Goal: Transaction & Acquisition: Book appointment/travel/reservation

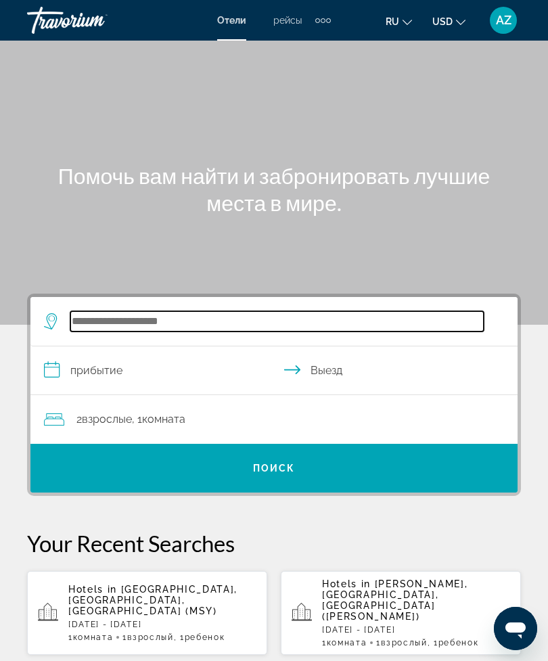
click at [188, 319] on input "Search widget" at bounding box center [276, 321] width 413 height 20
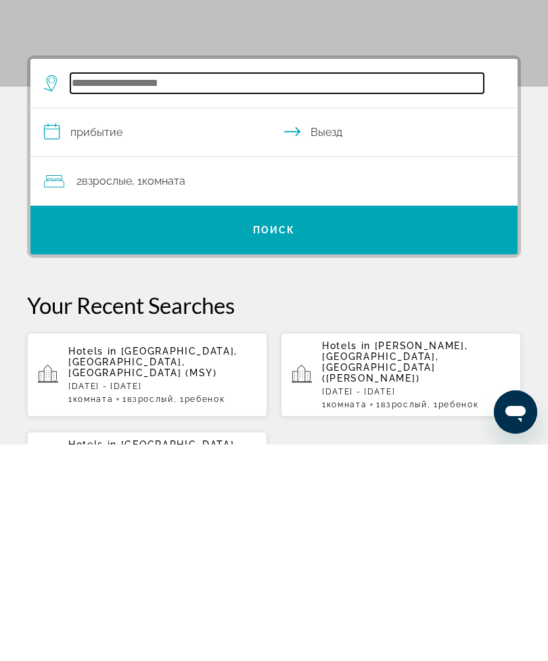
scroll to position [33, 0]
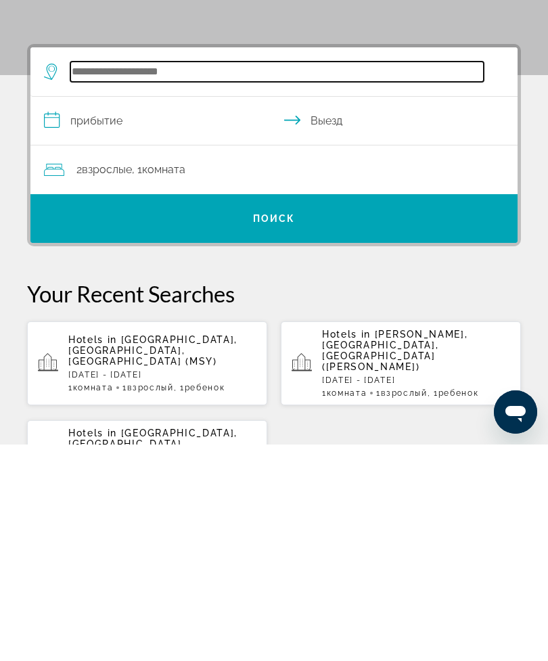
click at [191, 278] on input "Search widget" at bounding box center [276, 288] width 413 height 20
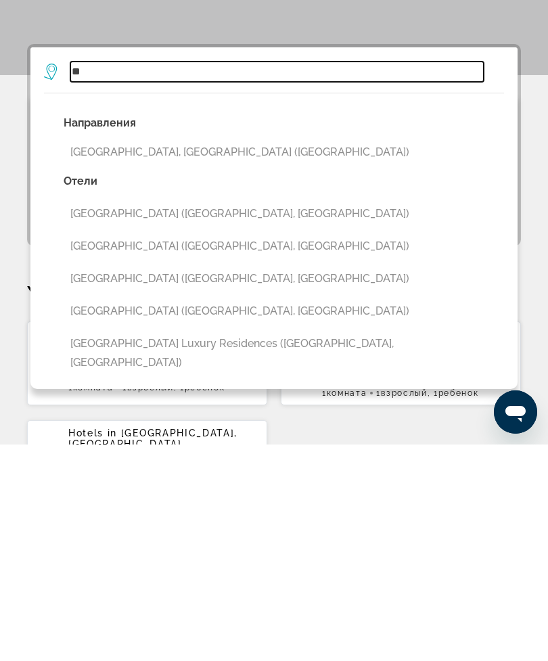
type input "*"
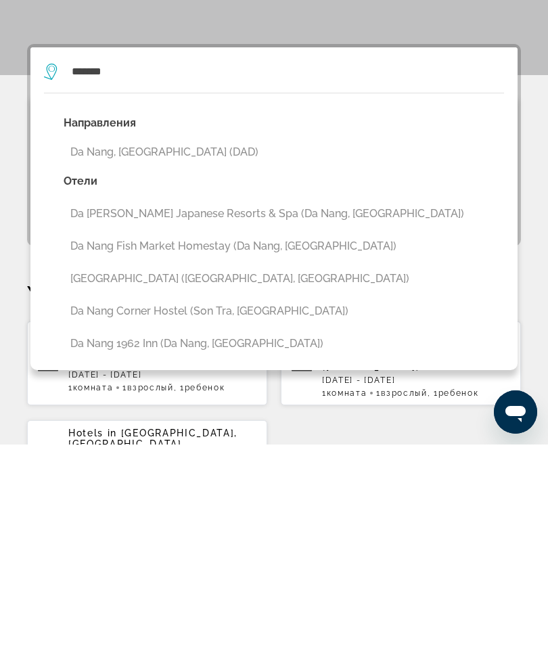
click at [162, 356] on button "Da Nang, [GEOGRAPHIC_DATA] (DAD)" at bounding box center [284, 369] width 440 height 26
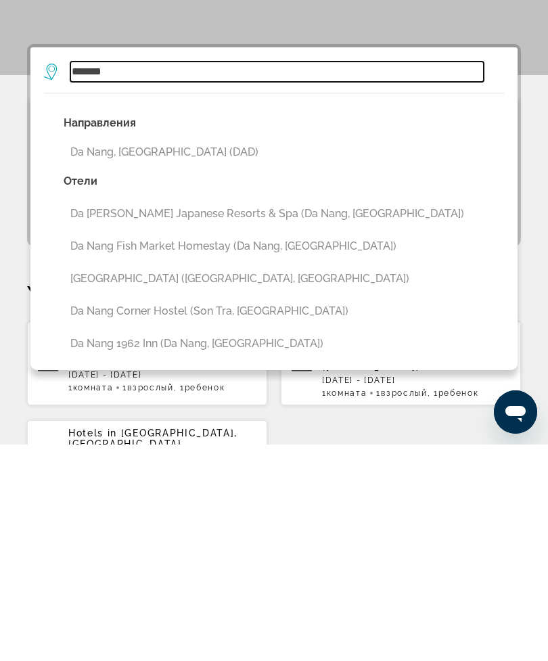
type input "**********"
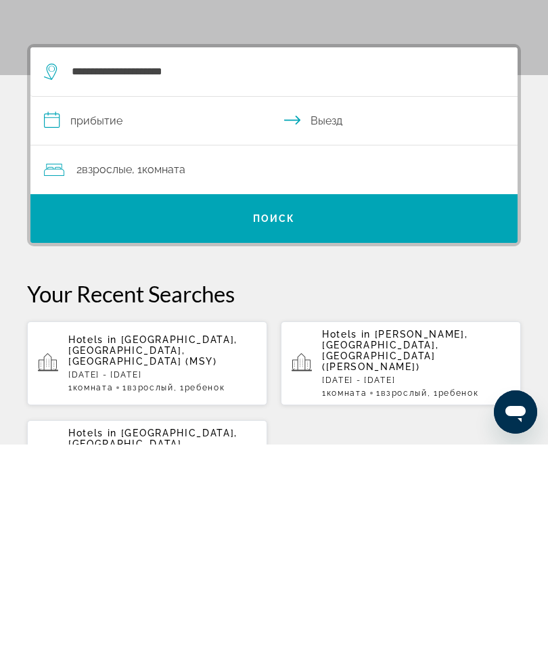
click at [177, 313] on input "**********" at bounding box center [276, 339] width 493 height 52
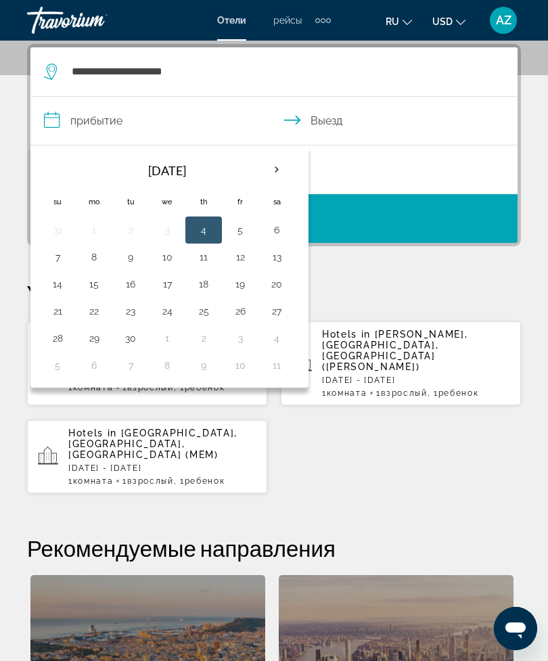
click at [241, 236] on button "5" at bounding box center [240, 230] width 22 height 19
click at [63, 290] on button "14" at bounding box center [58, 284] width 22 height 19
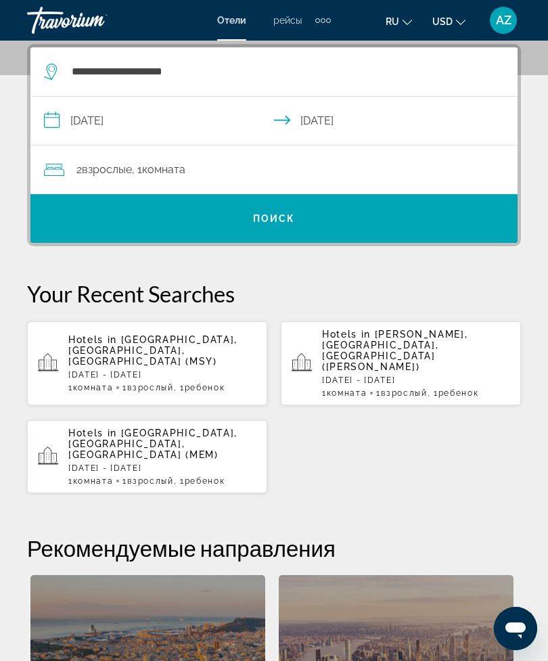
click at [247, 120] on input "**********" at bounding box center [276, 123] width 493 height 52
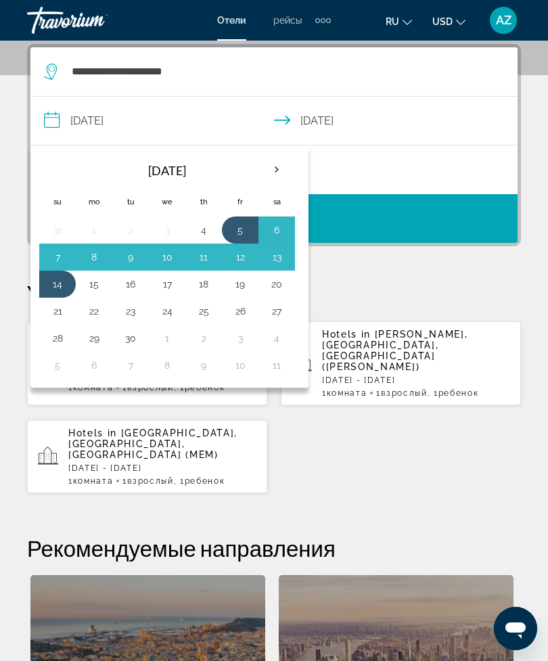
click at [275, 167] on th "Next month" at bounding box center [276, 170] width 37 height 30
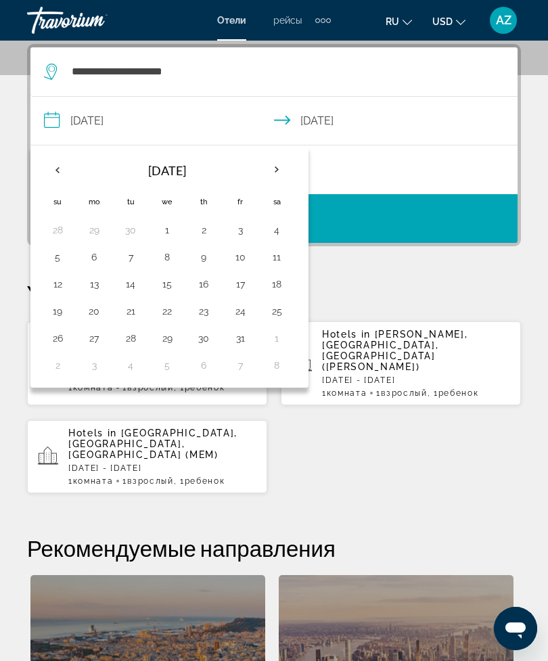
click at [277, 162] on th "Next month" at bounding box center [276, 170] width 37 height 30
click at [278, 162] on th "Next month" at bounding box center [276, 170] width 37 height 30
click at [279, 160] on th "Next month" at bounding box center [276, 170] width 37 height 30
click at [284, 157] on th "Next month" at bounding box center [276, 170] width 37 height 30
click at [51, 171] on th "Previous month" at bounding box center [57, 170] width 37 height 30
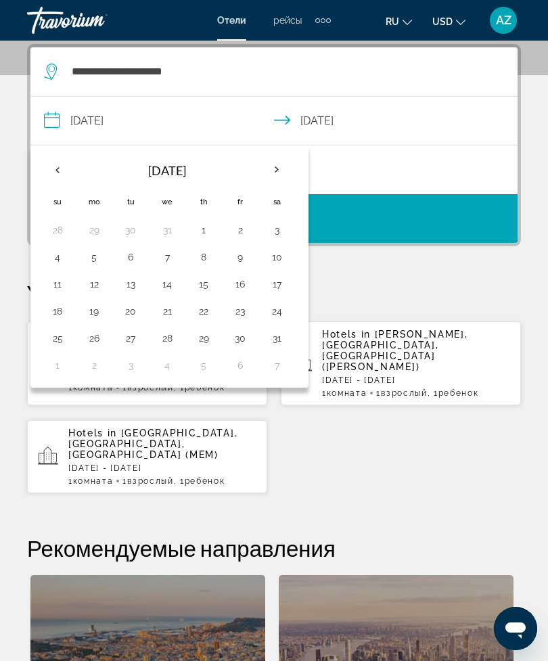
click at [49, 168] on th "Previous month" at bounding box center [57, 170] width 37 height 30
click at [52, 168] on th "Previous month" at bounding box center [57, 170] width 37 height 30
click at [55, 168] on th "Previous month" at bounding box center [57, 170] width 37 height 30
click at [58, 162] on th "Previous month" at bounding box center [57, 170] width 37 height 30
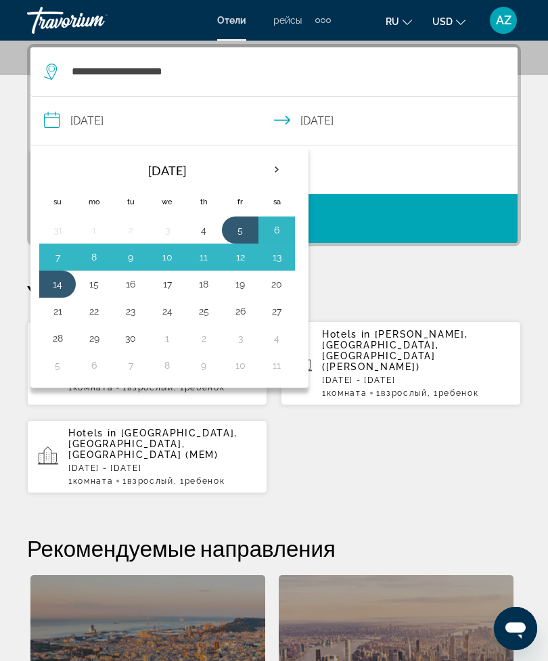
click at [63, 284] on button "14" at bounding box center [58, 284] width 22 height 19
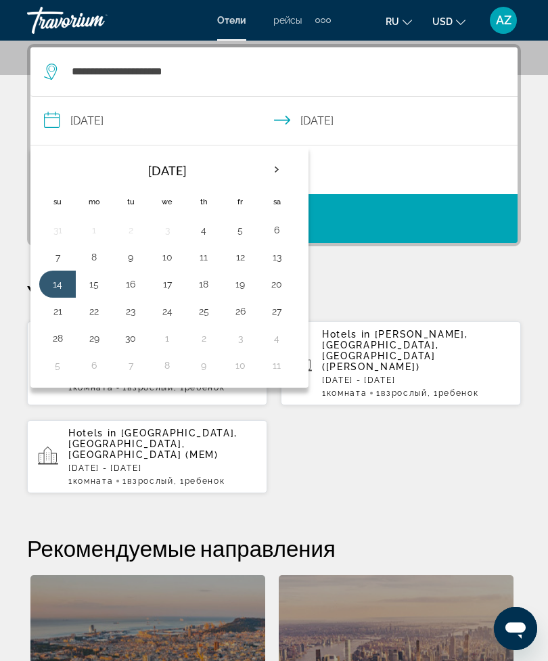
click at [60, 313] on button "21" at bounding box center [58, 311] width 22 height 19
type input "**********"
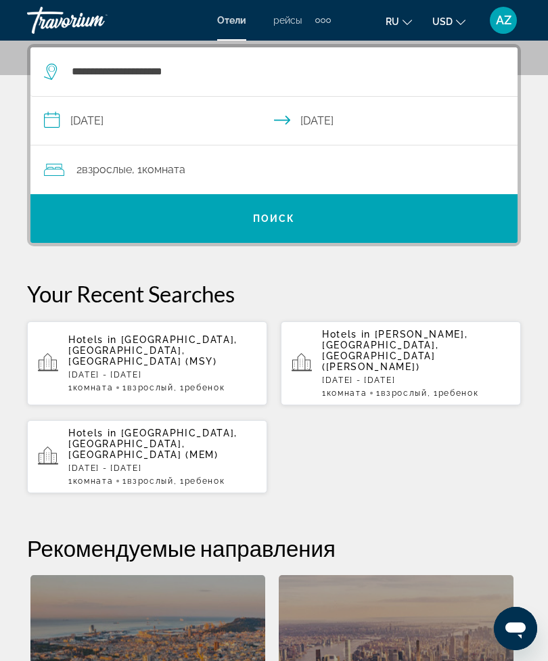
click at [344, 168] on div "2 Взрослый Взрослые , 1 Комната номера" at bounding box center [281, 169] width 474 height 19
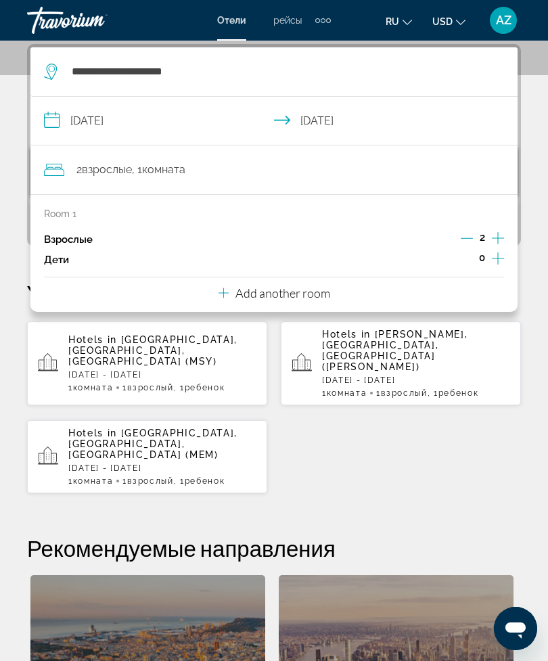
click at [499, 257] on icon "Increment children" at bounding box center [498, 258] width 12 height 16
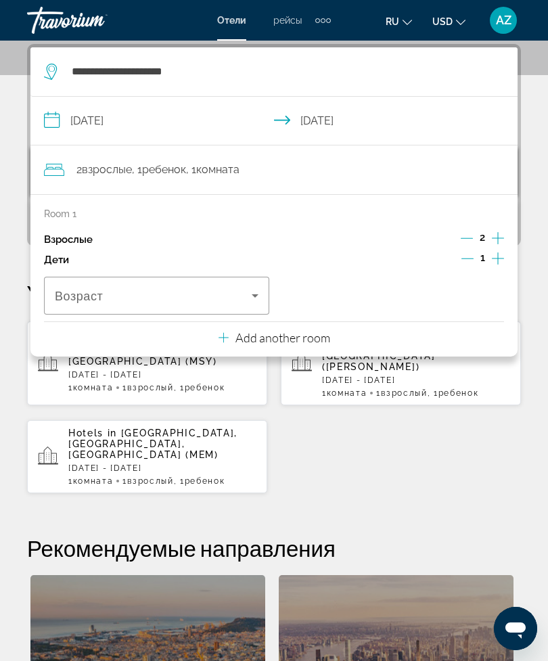
click at [501, 259] on icon "Increment children" at bounding box center [498, 258] width 12 height 16
click at [500, 258] on icon "Increment children" at bounding box center [498, 258] width 12 height 16
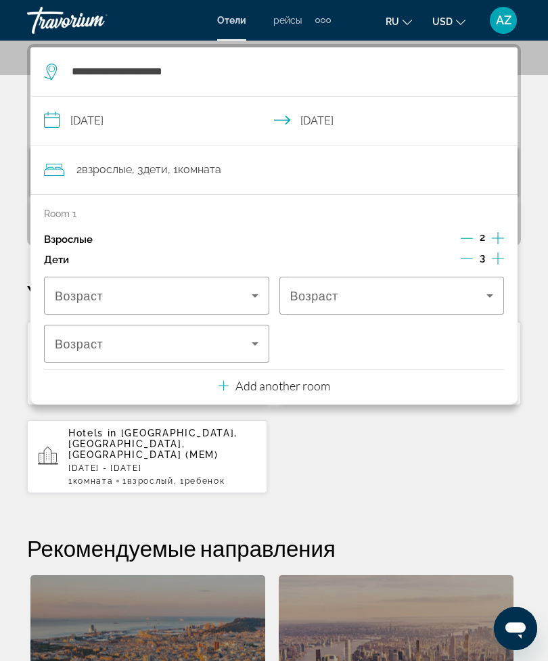
click at [467, 260] on icon "Decrement children" at bounding box center [467, 258] width 12 height 12
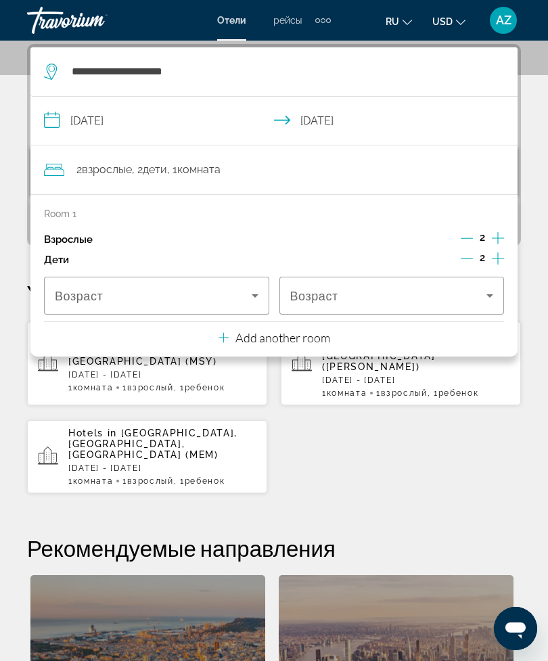
click at [468, 255] on icon "Decrement children" at bounding box center [467, 258] width 12 height 12
click at [466, 258] on icon "Decrement children" at bounding box center [467, 258] width 12 height 12
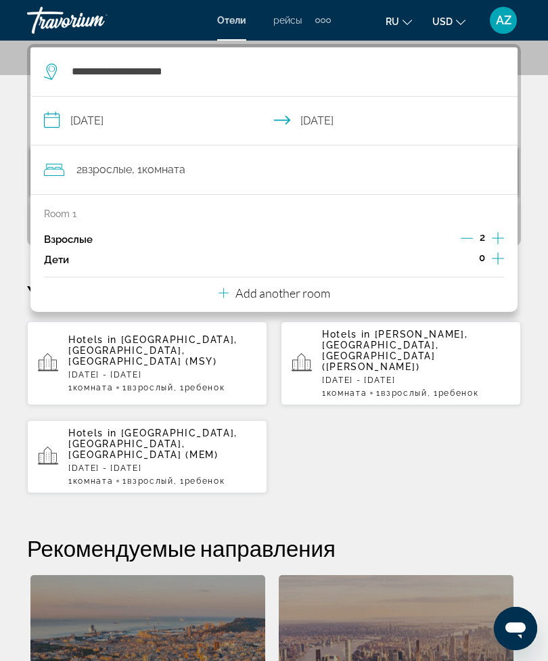
click at [314, 290] on p "Add another room" at bounding box center [282, 293] width 95 height 15
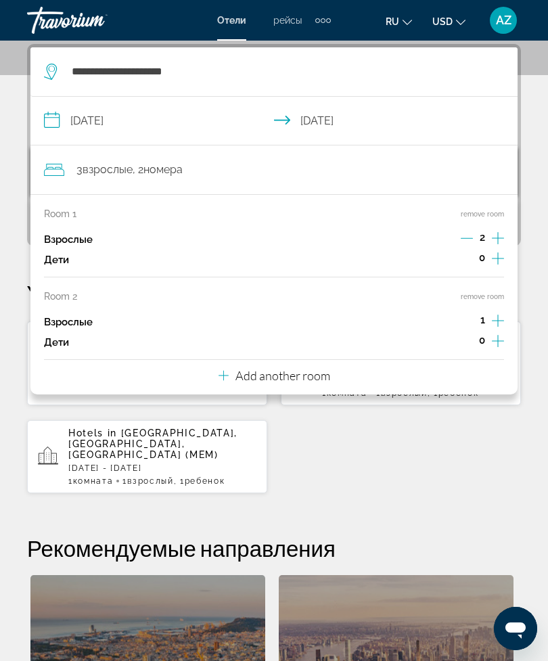
click at [495, 256] on icon "Increment children" at bounding box center [498, 258] width 12 height 16
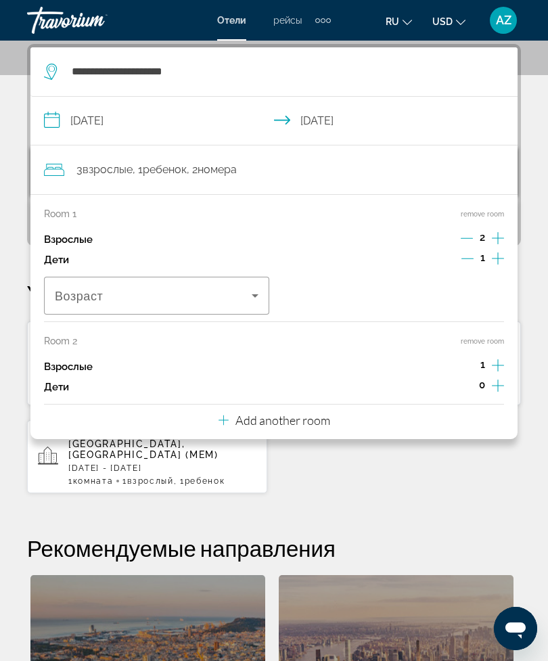
click at [499, 256] on icon "Increment children" at bounding box center [498, 258] width 12 height 16
click at [499, 267] on icon "Increment children" at bounding box center [498, 258] width 12 height 16
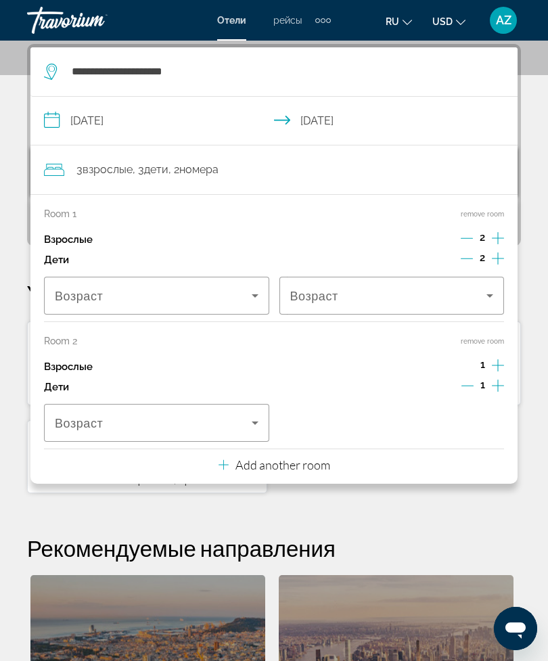
click at [500, 267] on icon "Increment children" at bounding box center [498, 258] width 12 height 16
click at [499, 267] on icon "Increment children" at bounding box center [498, 258] width 12 height 16
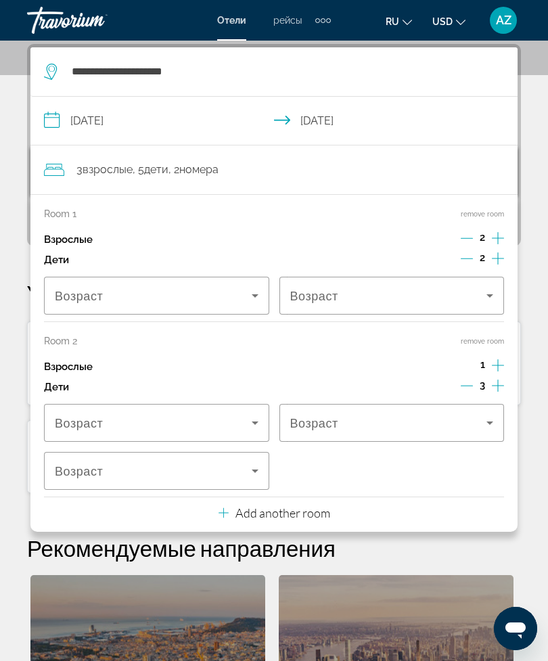
click at [468, 380] on icon "Decrement children" at bounding box center [467, 386] width 12 height 12
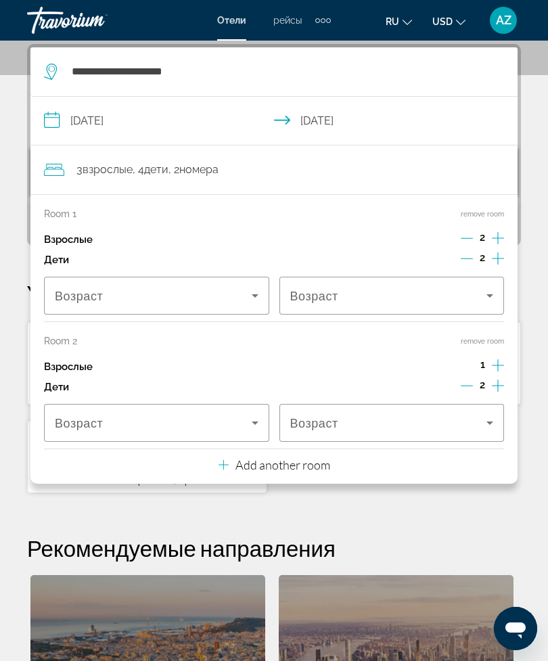
click at [499, 246] on icon "Increment adults" at bounding box center [498, 238] width 12 height 16
click at [467, 380] on icon "Decrement children" at bounding box center [467, 386] width 12 height 12
click at [327, 450] on button "Add another room" at bounding box center [275, 463] width 112 height 28
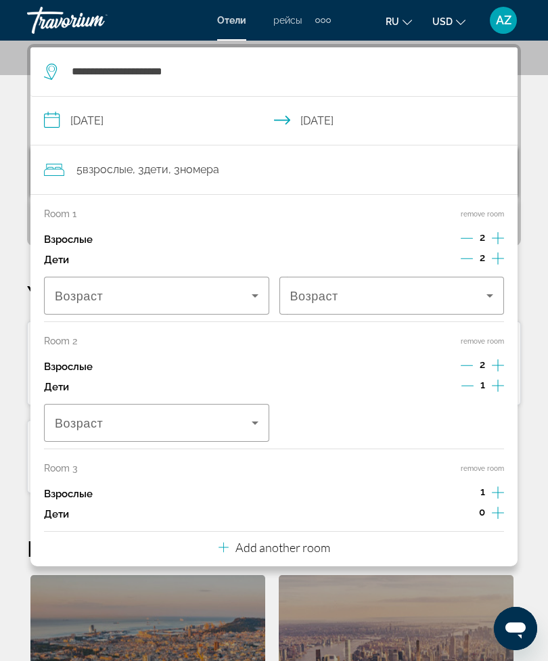
click at [313, 540] on p "Add another room" at bounding box center [282, 547] width 95 height 15
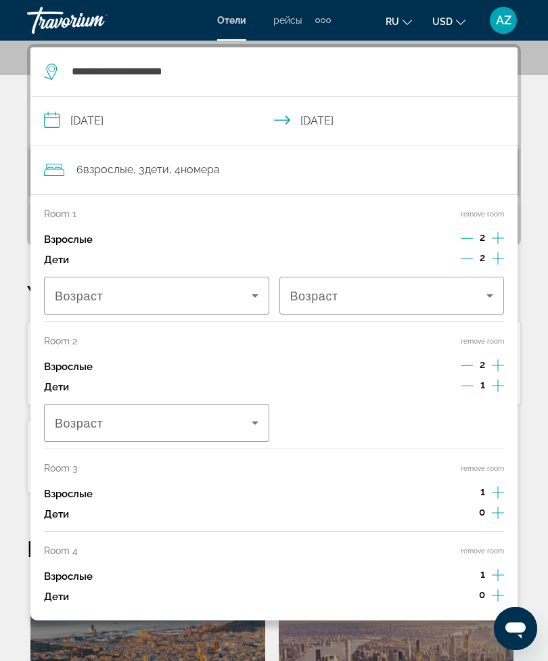
click at [500, 246] on icon "Increment adults" at bounding box center [498, 238] width 12 height 16
click at [501, 246] on icon "Increment adults" at bounding box center [498, 238] width 12 height 16
click at [466, 569] on icon "Decrement adults" at bounding box center [467, 575] width 12 height 12
click at [466, 487] on icon "Decrement adults" at bounding box center [467, 493] width 12 height 12
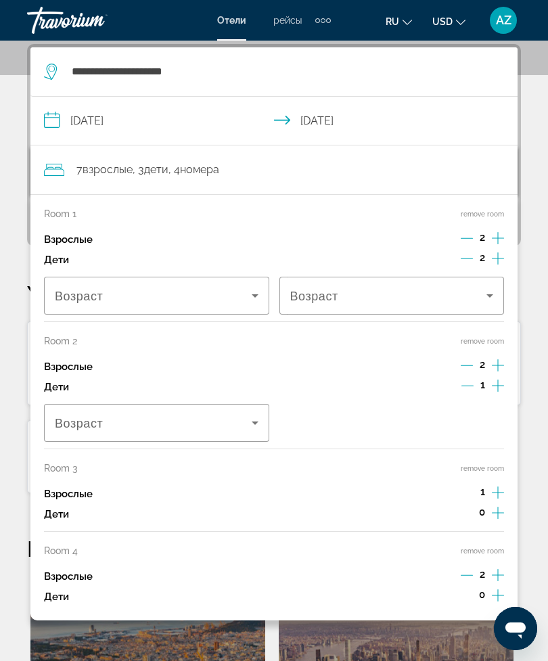
click at [462, 558] on div "Room 4 remove room Взрослые 2 Дети 0" at bounding box center [274, 576] width 460 height 62
click at [463, 569] on icon "Decrement adults" at bounding box center [467, 575] width 12 height 12
click at [490, 339] on button "remove room" at bounding box center [482, 341] width 43 height 9
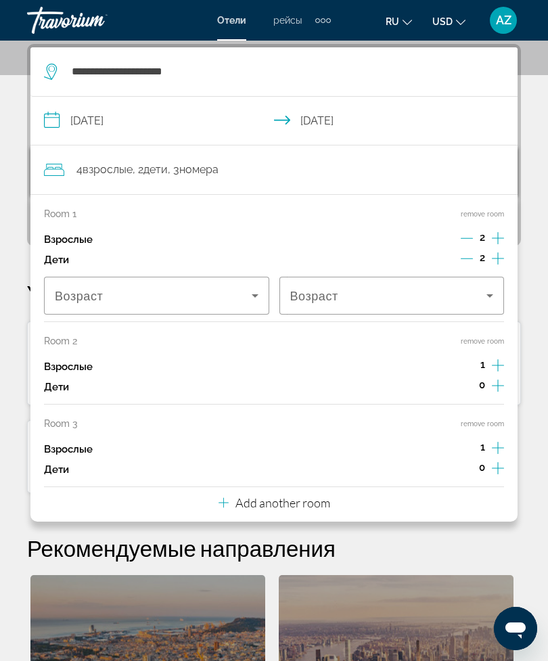
click at [487, 338] on button "remove room" at bounding box center [482, 341] width 43 height 9
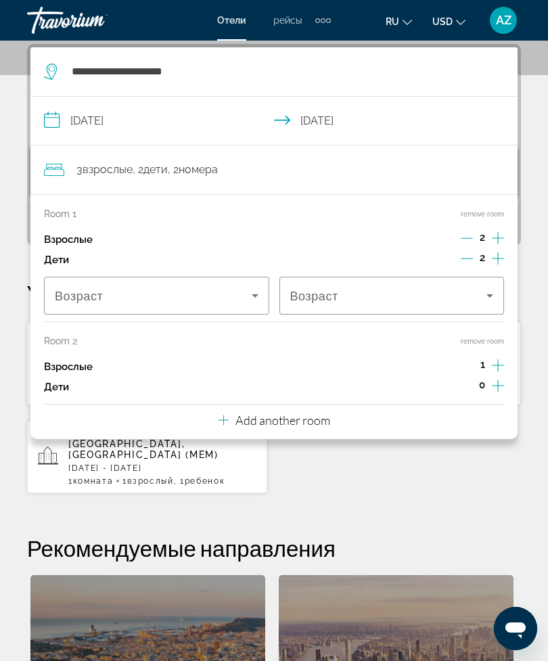
click at [495, 337] on button "remove room" at bounding box center [482, 341] width 43 height 9
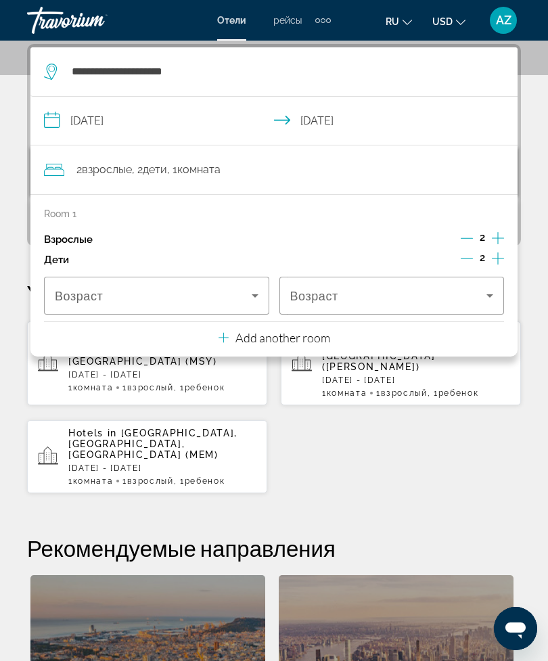
click at [256, 294] on icon "Travelers: 2 adults, 2 children" at bounding box center [255, 296] width 16 height 16
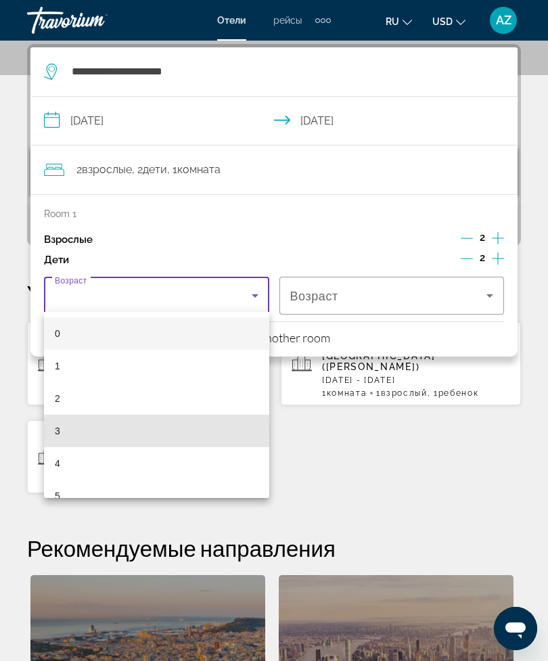
click at [162, 418] on mat-option "3" at bounding box center [156, 431] width 225 height 32
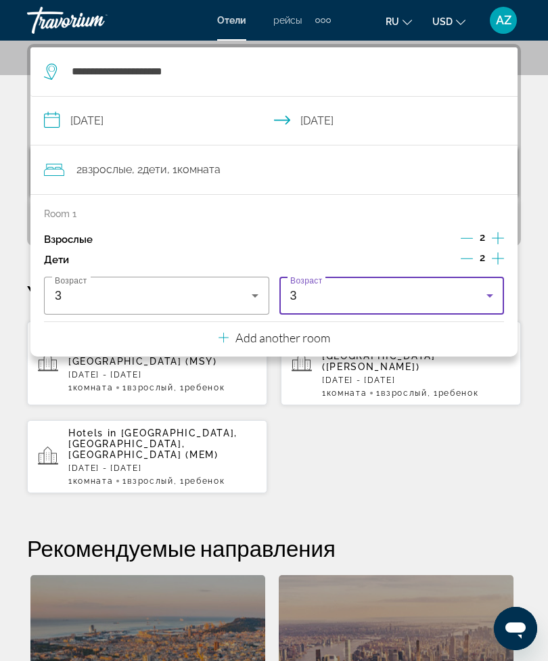
click at [394, 281] on div "3" at bounding box center [392, 296] width 204 height 38
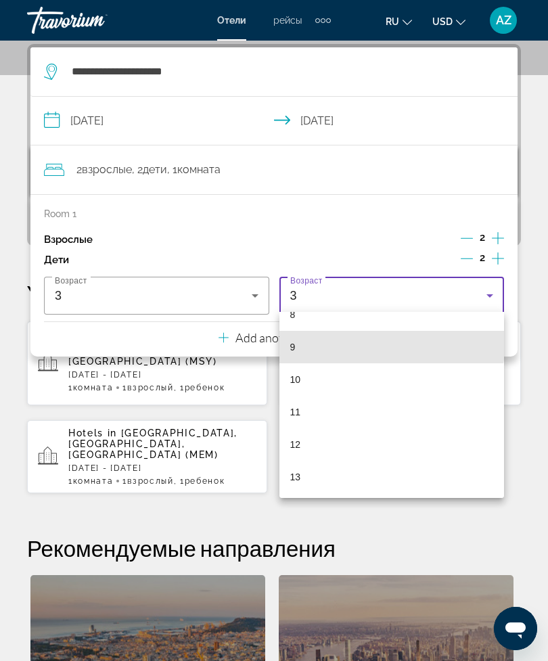
scroll to position [281, 0]
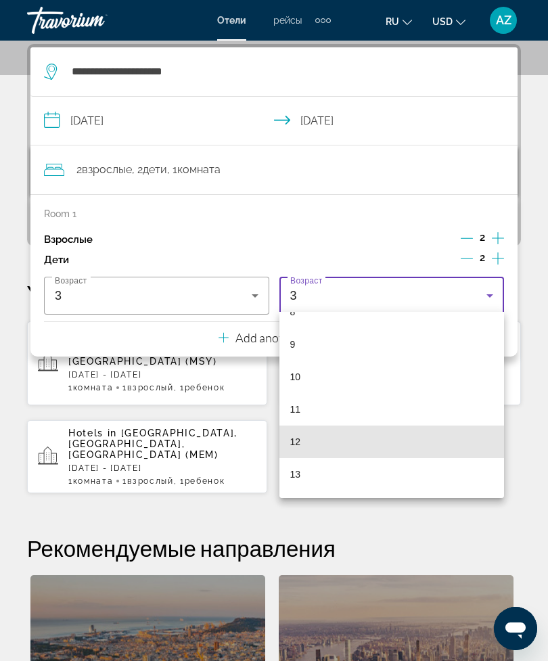
click at [367, 432] on mat-option "12" at bounding box center [391, 442] width 225 height 32
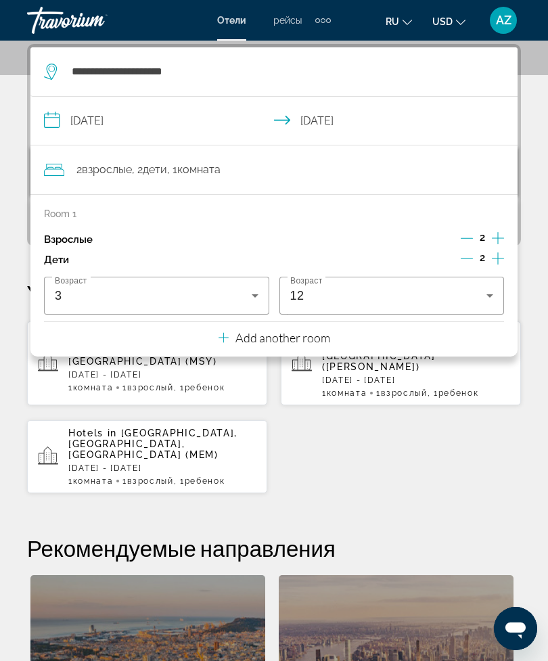
click at [537, 116] on div "**********" at bounding box center [274, 467] width 548 height 846
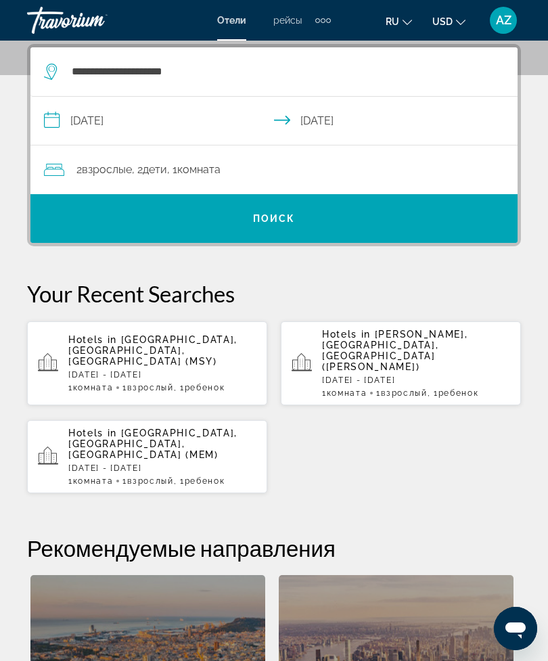
click at [387, 216] on span "Search widget" at bounding box center [273, 218] width 487 height 32
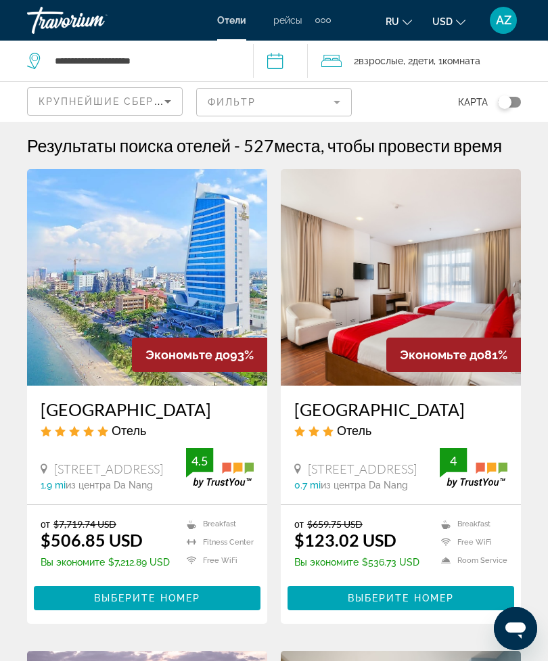
click at [164, 97] on icon "Sort by" at bounding box center [168, 101] width 16 height 16
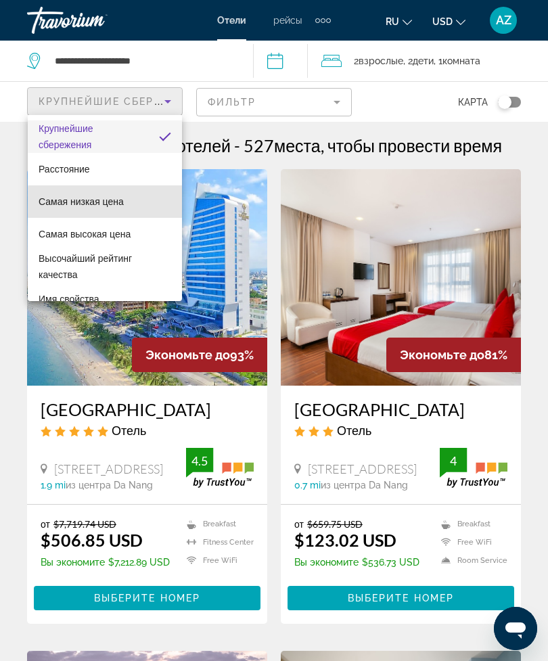
click at [115, 203] on span "Самая низкая цена" at bounding box center [81, 201] width 85 height 11
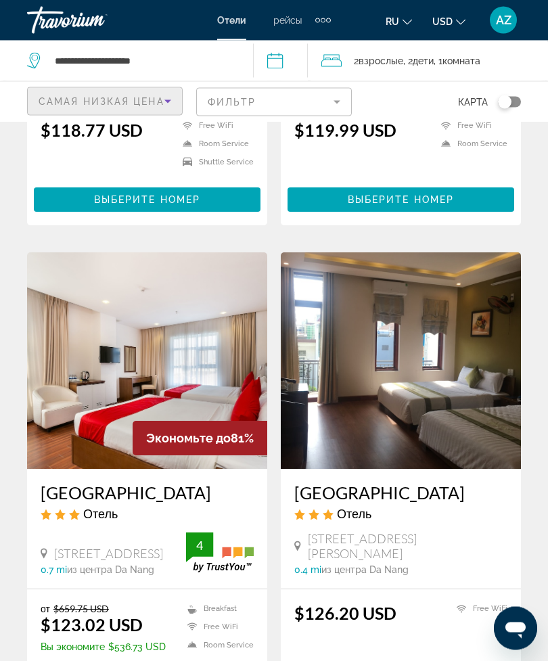
scroll to position [1834, 0]
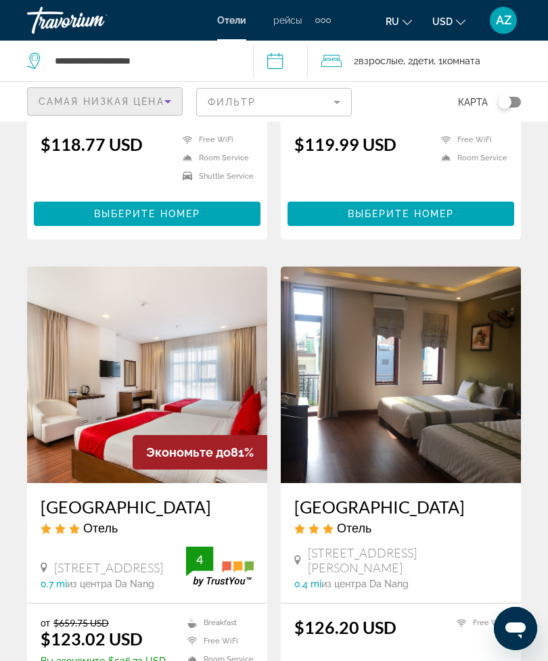
click at [332, 102] on mat-form-field "Фильтр" at bounding box center [274, 102] width 156 height 28
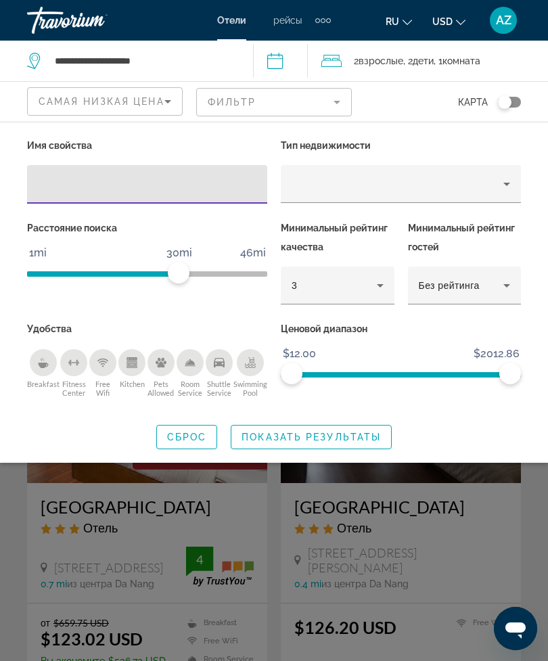
click at [374, 287] on icon "Hotel Filters" at bounding box center [380, 285] width 16 height 16
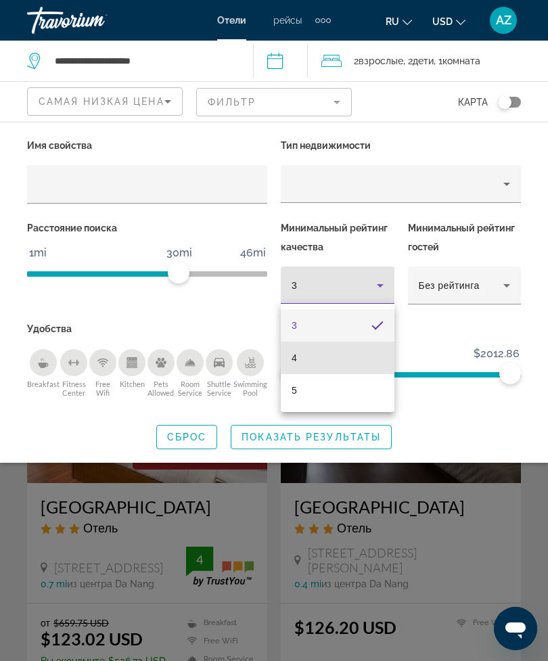
click at [351, 352] on mat-option "4" at bounding box center [338, 358] width 114 height 32
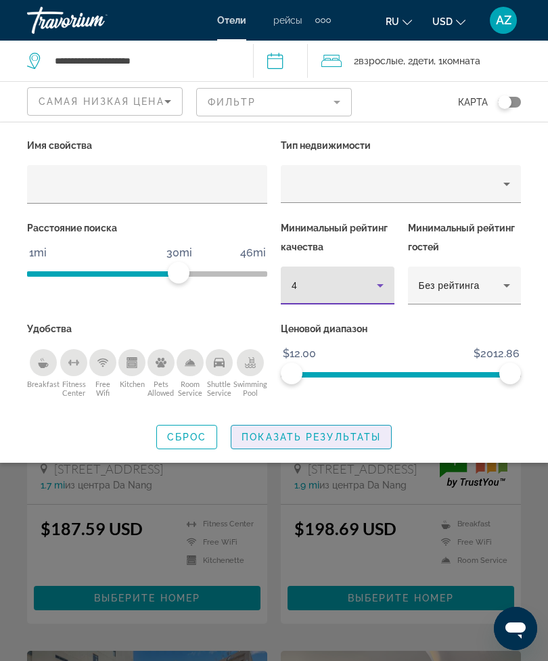
click at [314, 435] on span "Показать результаты" at bounding box center [311, 437] width 139 height 11
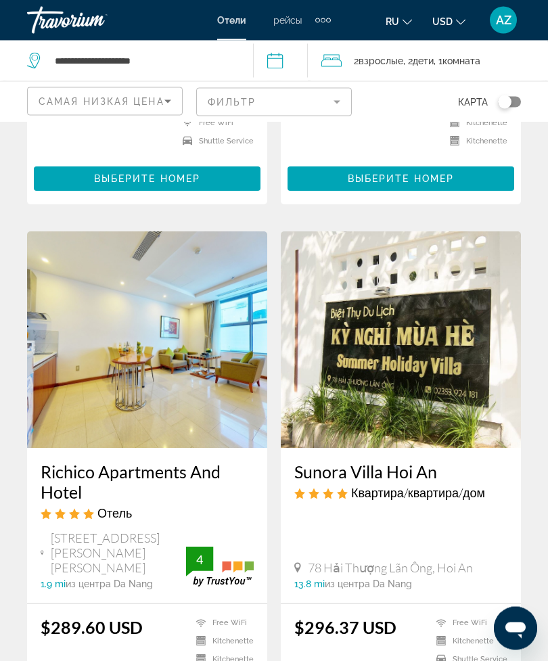
scroll to position [1907, 0]
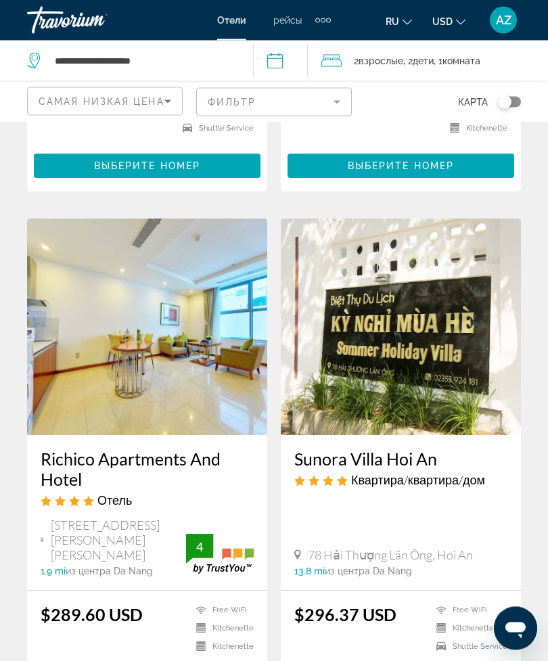
click at [313, 101] on mat-form-field "Фильтр" at bounding box center [274, 102] width 156 height 28
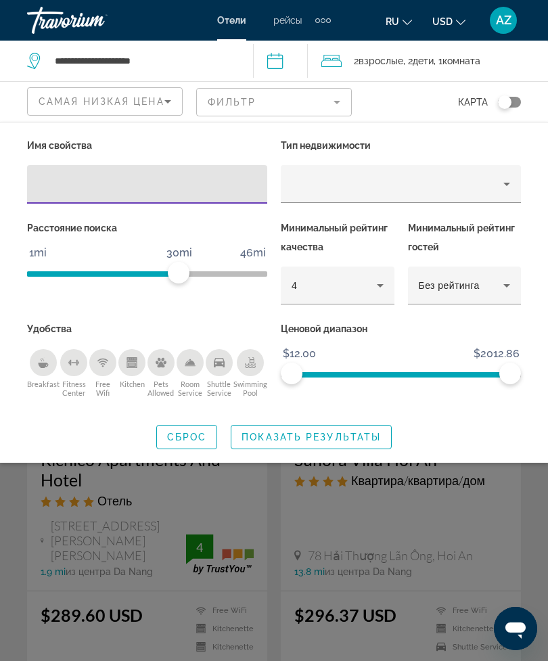
click at [385, 289] on icon "Hotel Filters" at bounding box center [380, 285] width 16 height 16
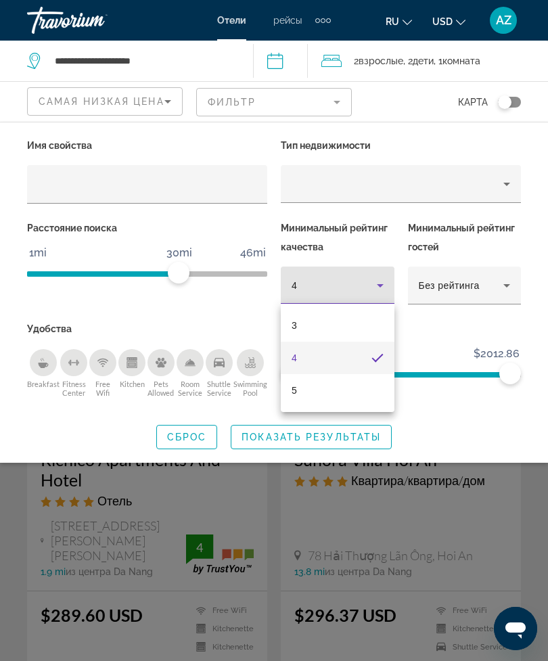
scroll to position [1907, 0]
click at [323, 396] on mat-option "5" at bounding box center [338, 390] width 114 height 32
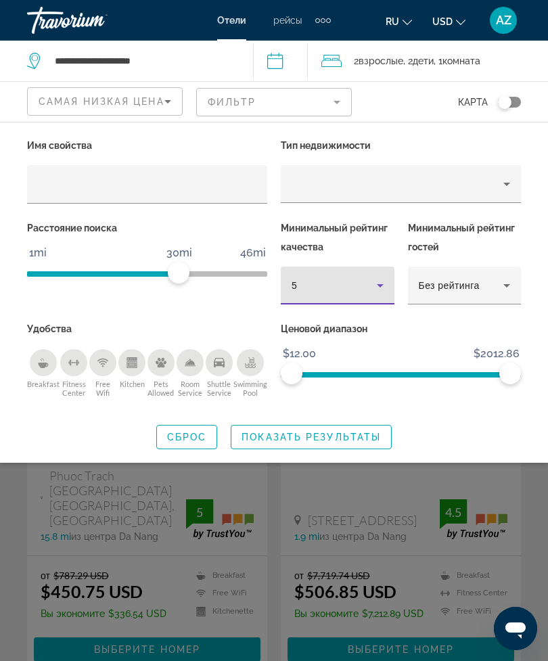
click at [324, 434] on span "Показать результаты" at bounding box center [311, 437] width 139 height 11
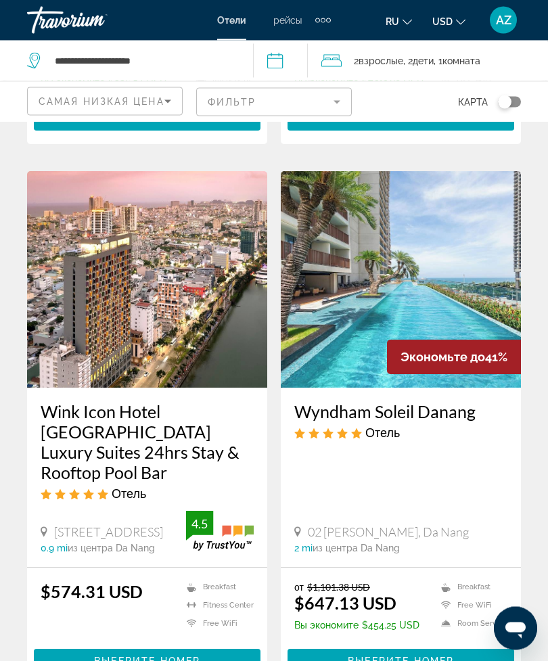
scroll to position [459, 0]
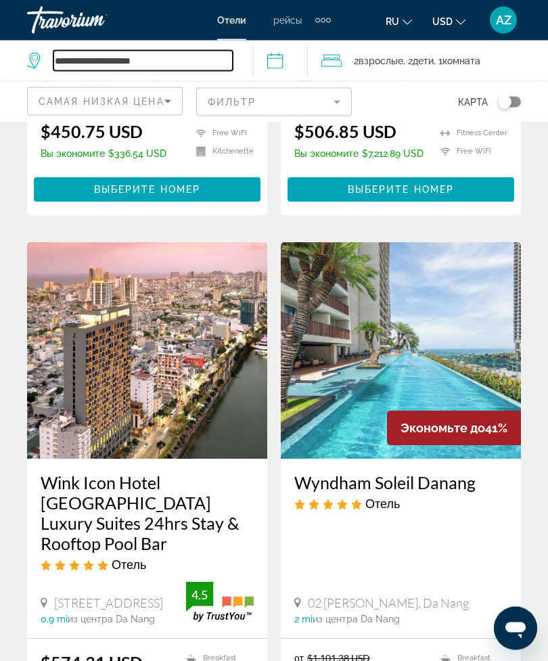
click at [194, 63] on input "**********" at bounding box center [142, 61] width 179 height 20
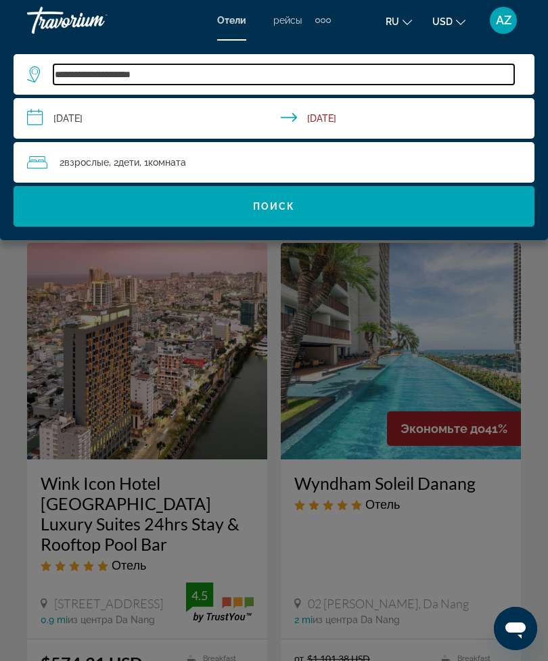
click at [206, 85] on input "**********" at bounding box center [283, 74] width 461 height 20
click at [211, 80] on input "**********" at bounding box center [283, 74] width 461 height 20
click at [213, 79] on input "**********" at bounding box center [283, 74] width 461 height 20
type input "*"
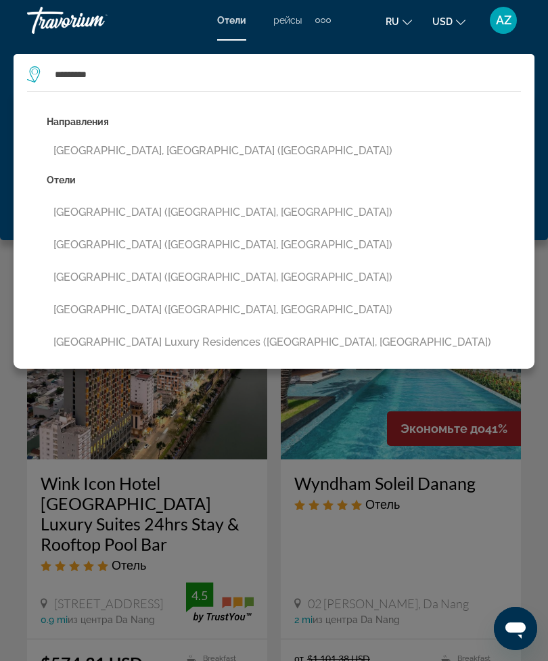
click at [174, 150] on button "[GEOGRAPHIC_DATA], [GEOGRAPHIC_DATA] ([GEOGRAPHIC_DATA])" at bounding box center [284, 151] width 474 height 26
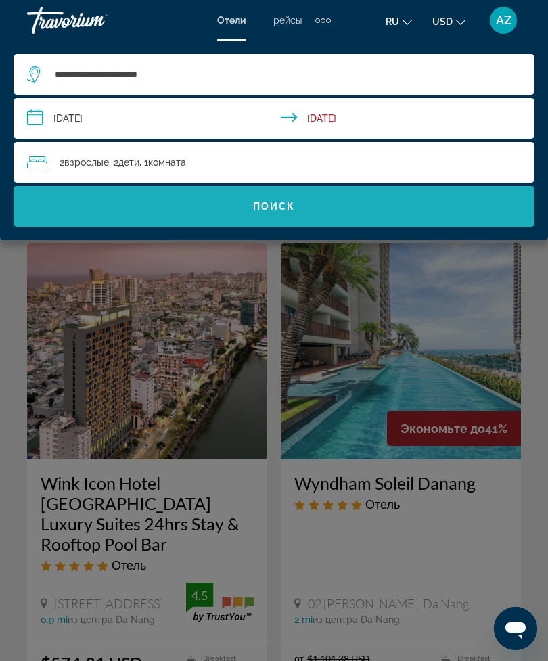
click at [297, 204] on span "Search widget" at bounding box center [274, 206] width 521 height 32
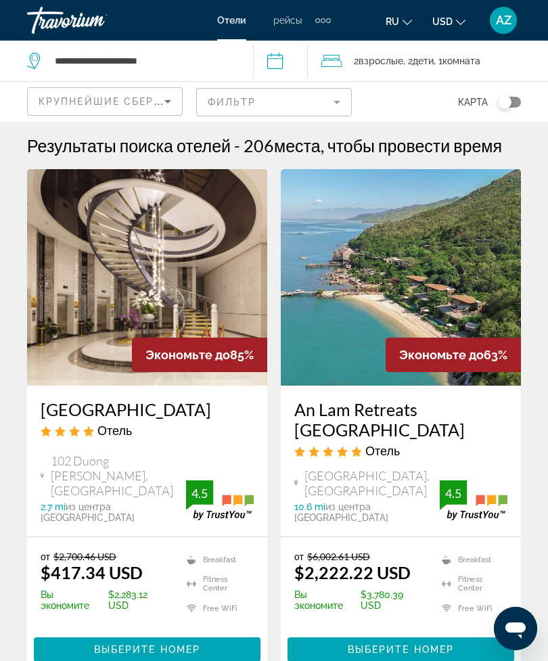
click at [152, 151] on h1 "Результаты поиска отелей" at bounding box center [129, 145] width 204 height 20
click at [168, 149] on h1 "Результаты поиска отелей" at bounding box center [129, 145] width 204 height 20
click at [168, 144] on h1 "Результаты поиска отелей" at bounding box center [129, 145] width 204 height 20
click at [161, 100] on icon "Sort by" at bounding box center [168, 101] width 16 height 16
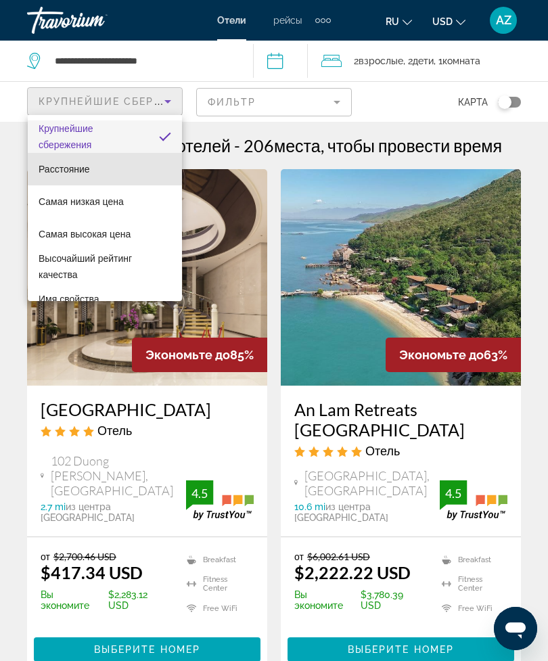
click at [103, 172] on mat-option "Расстояние" at bounding box center [105, 169] width 154 height 32
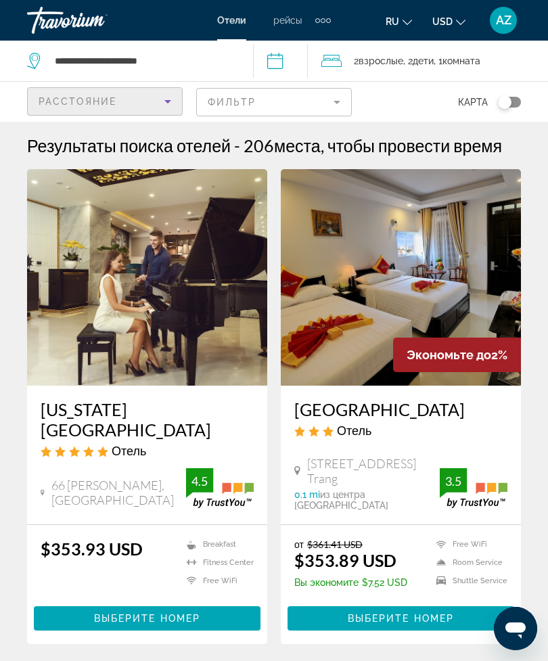
click at [150, 100] on div "Расстояние" at bounding box center [102, 101] width 126 height 16
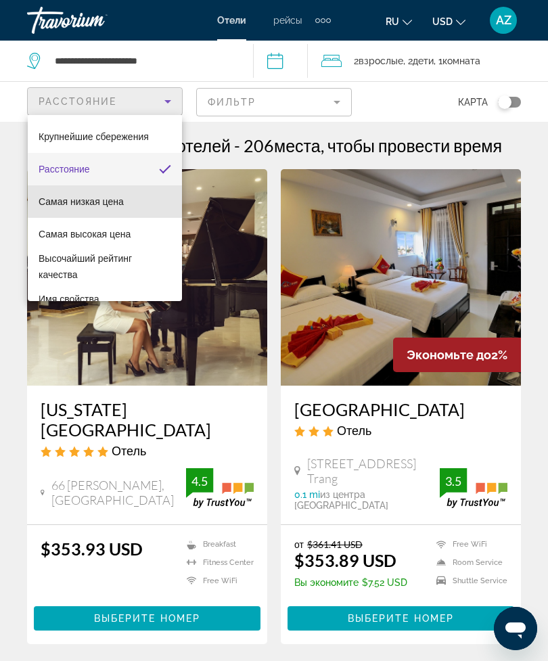
click at [122, 201] on span "Самая низкая цена" at bounding box center [81, 201] width 85 height 11
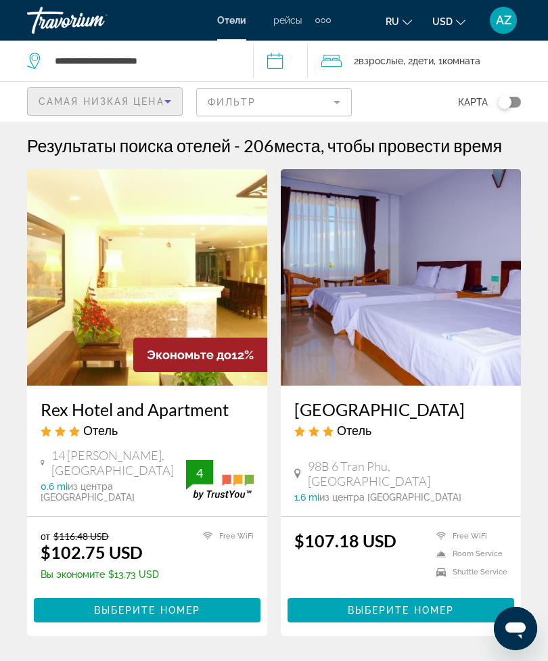
click at [321, 99] on mat-form-field "Фильтр" at bounding box center [274, 102] width 156 height 28
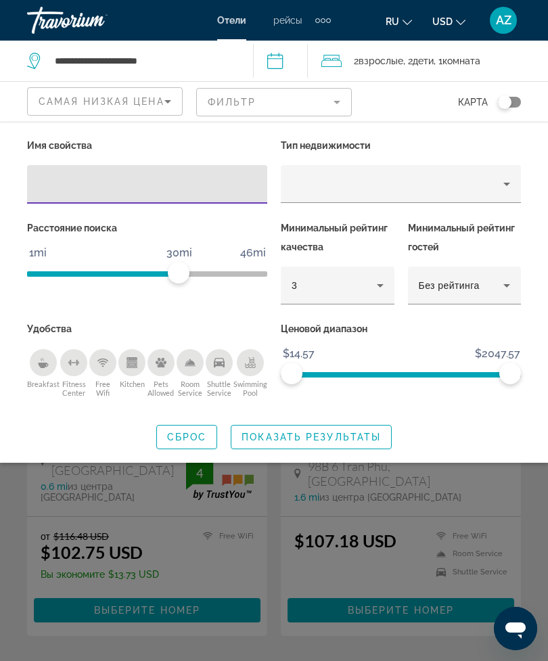
click at [372, 278] on icon "Hotel Filters" at bounding box center [380, 285] width 16 height 16
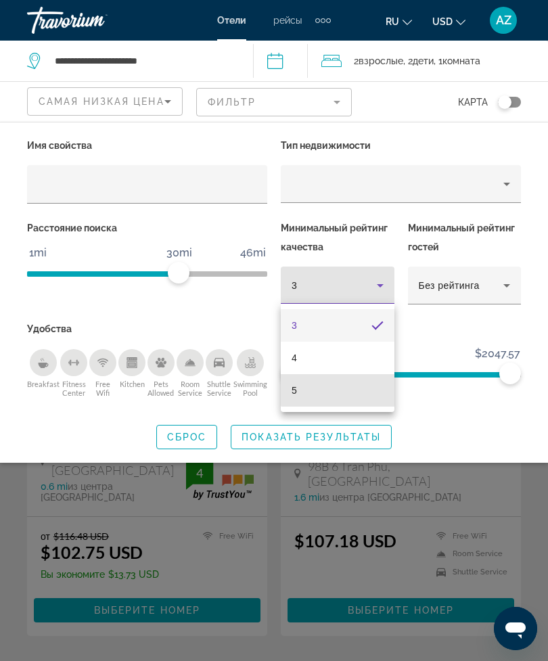
click at [342, 390] on mat-option "5" at bounding box center [338, 390] width 114 height 32
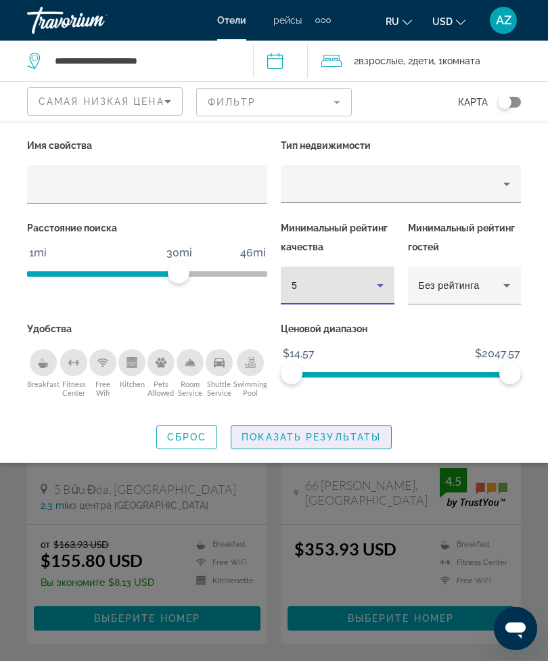
click at [321, 435] on span "Показать результаты" at bounding box center [311, 437] width 139 height 11
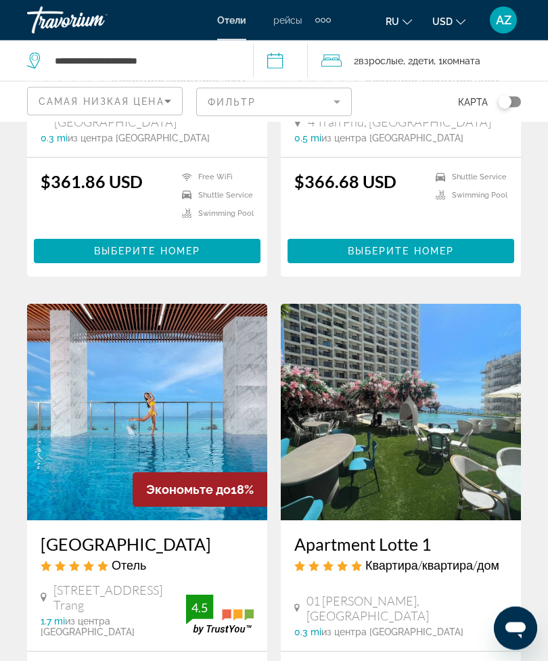
scroll to position [829, 0]
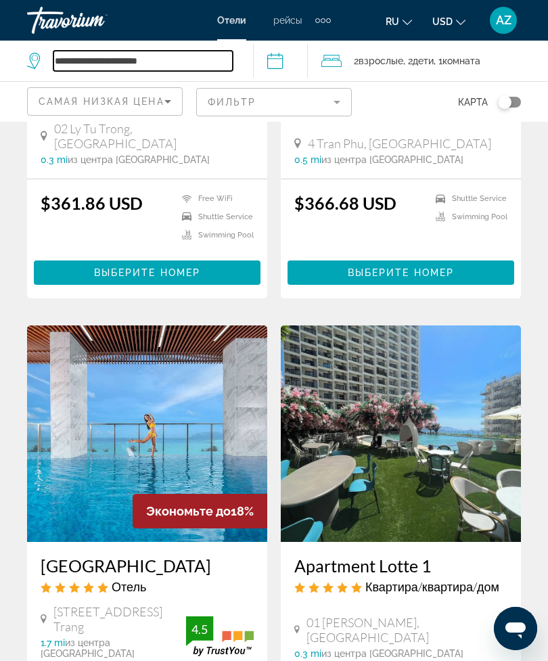
click at [227, 62] on input "**********" at bounding box center [142, 61] width 179 height 20
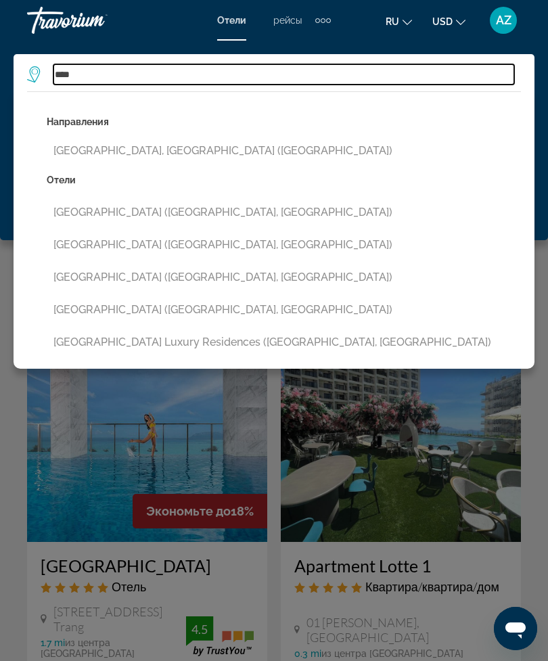
type input "***"
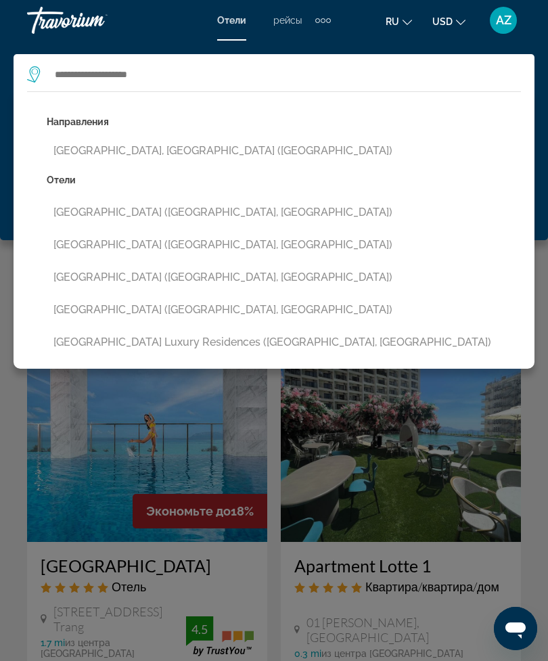
click at [439, 392] on div "Main content" at bounding box center [274, 330] width 548 height 661
